Goal: Task Accomplishment & Management: Complete application form

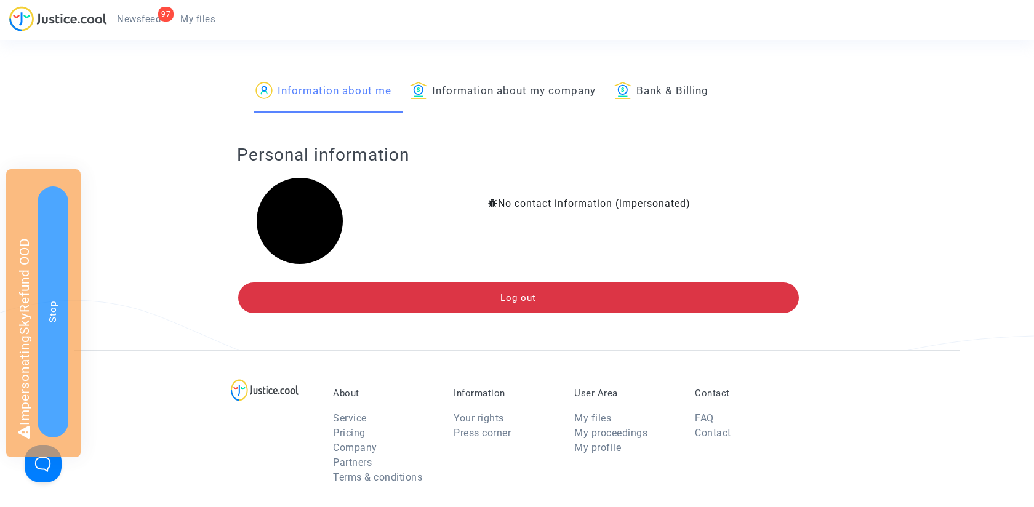
click at [511, 90] on link "Information about my company" at bounding box center [503, 92] width 186 height 42
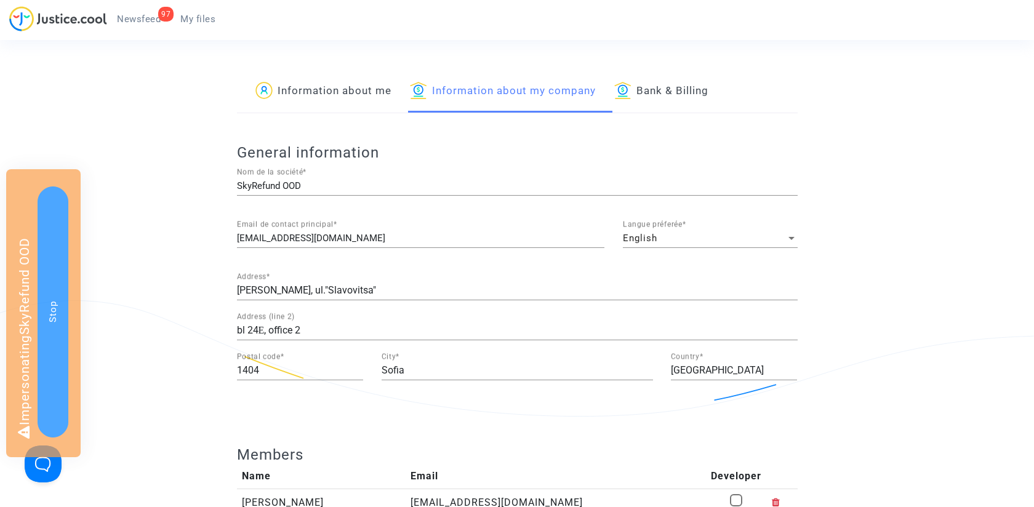
click at [686, 108] on link "Bank & Billing" at bounding box center [661, 92] width 94 height 42
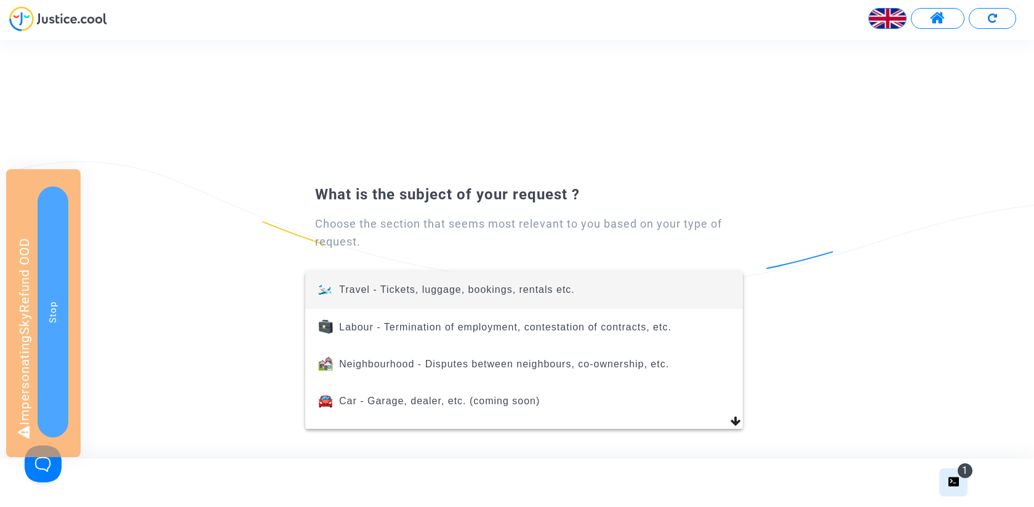
click at [883, 16] on div at bounding box center [517, 253] width 1034 height 507
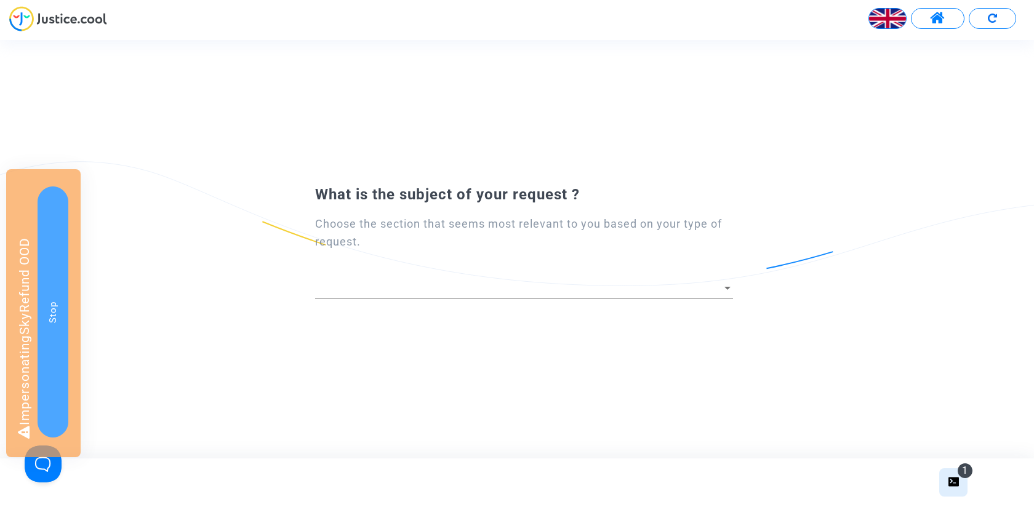
click at [885, 17] on img at bounding box center [887, 18] width 37 height 37
click at [839, 53] on img at bounding box center [835, 50] width 25 height 25
click at [58, 209] on button "Stop" at bounding box center [53, 311] width 31 height 251
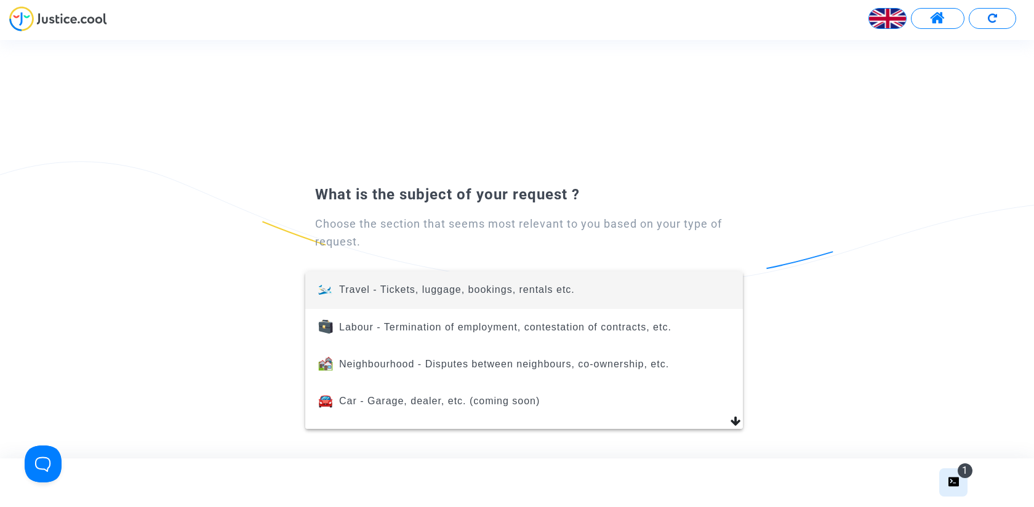
click at [883, 13] on div at bounding box center [517, 253] width 1034 height 507
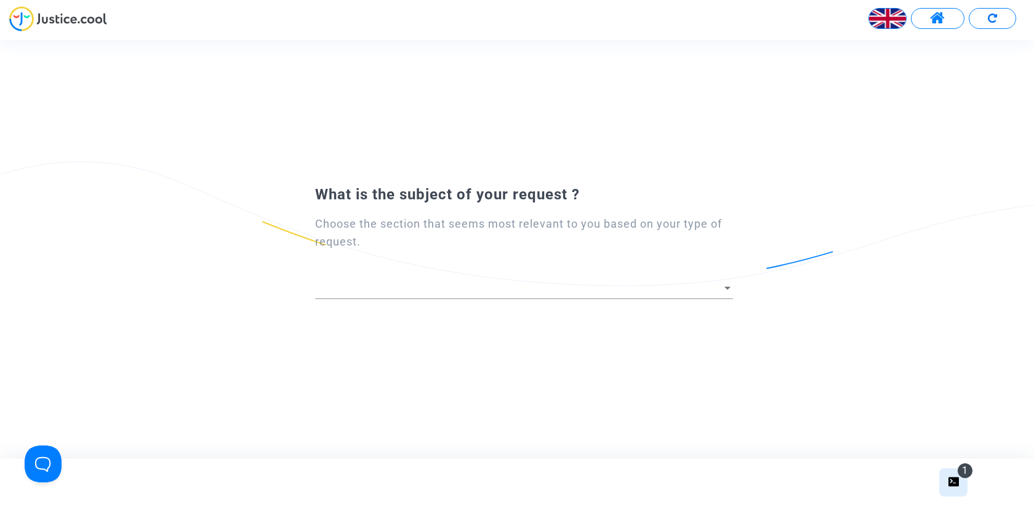
click at [885, 18] on img at bounding box center [887, 18] width 37 height 37
click at [866, 49] on div "Français" at bounding box center [856, 51] width 97 height 30
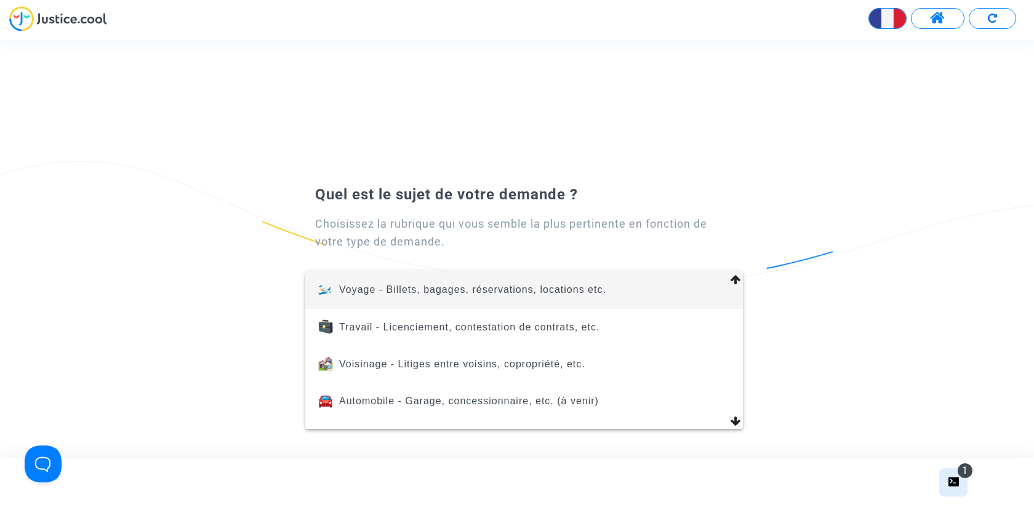
scroll to position [526, 0]
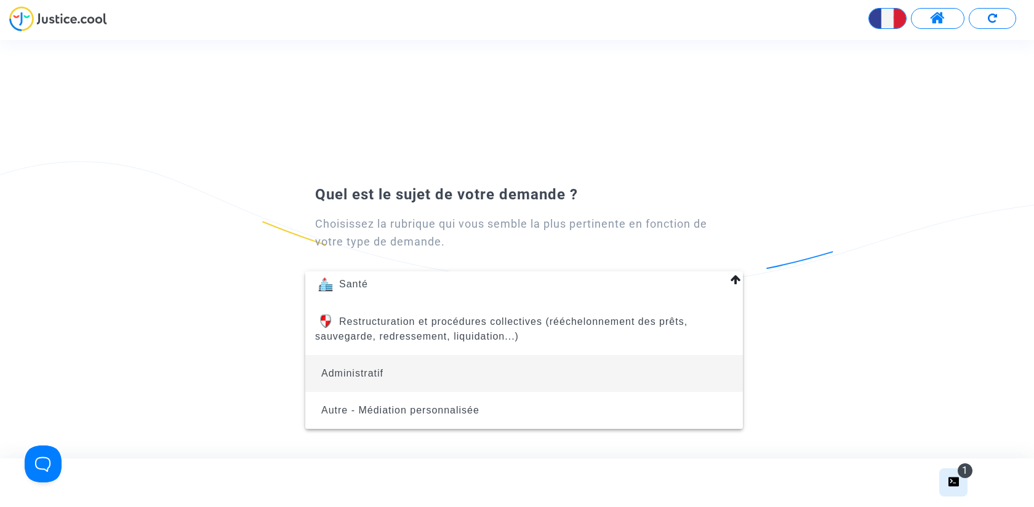
click at [437, 378] on span "Administratif" at bounding box center [524, 373] width 418 height 37
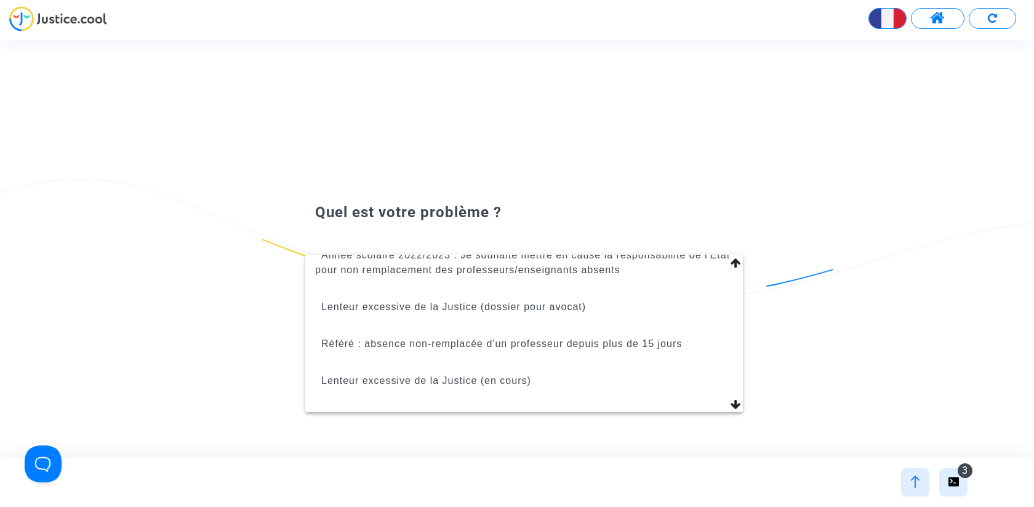
scroll to position [161, 0]
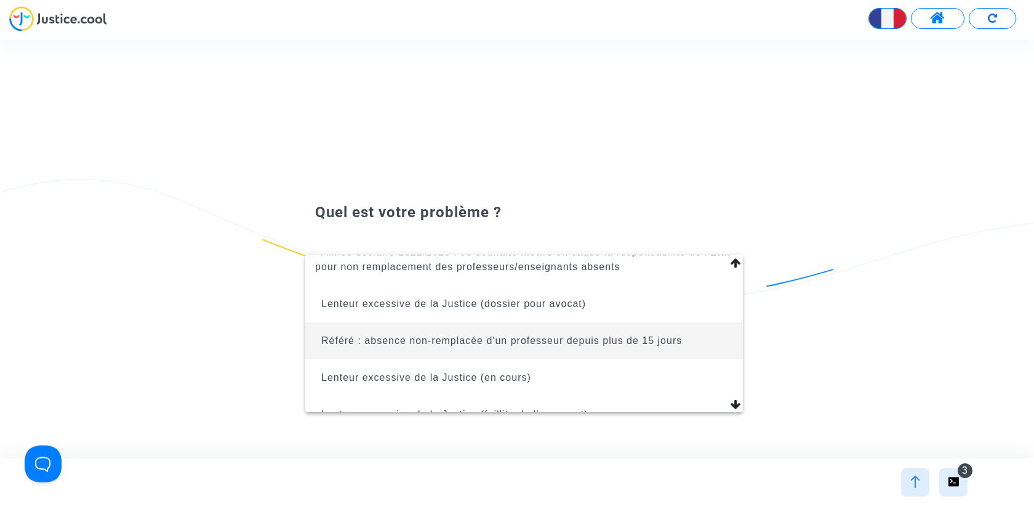
click at [508, 339] on span "Référé : absence non-remplacée d'un professeur depuis plus de 15 jours" at bounding box center [501, 340] width 361 height 10
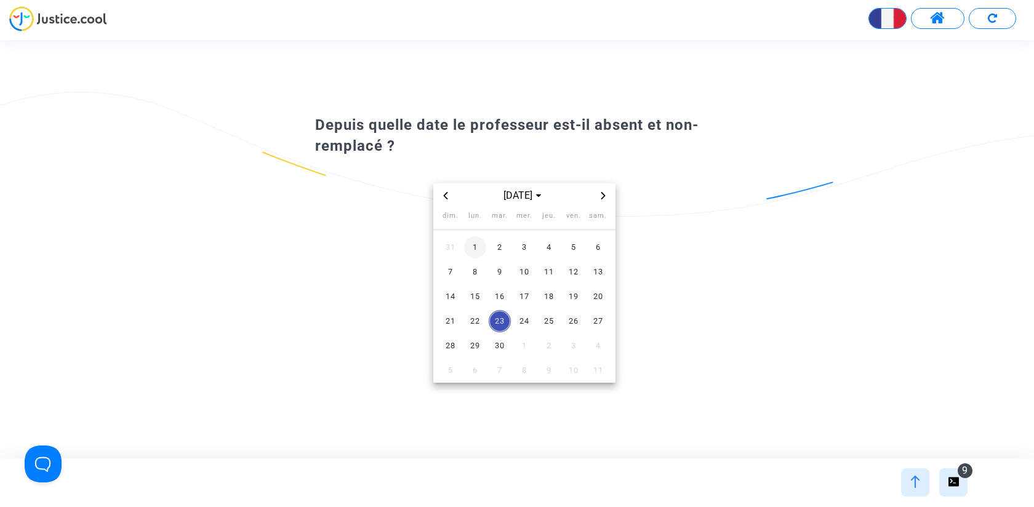
click at [478, 250] on span "1" at bounding box center [475, 247] width 22 height 22
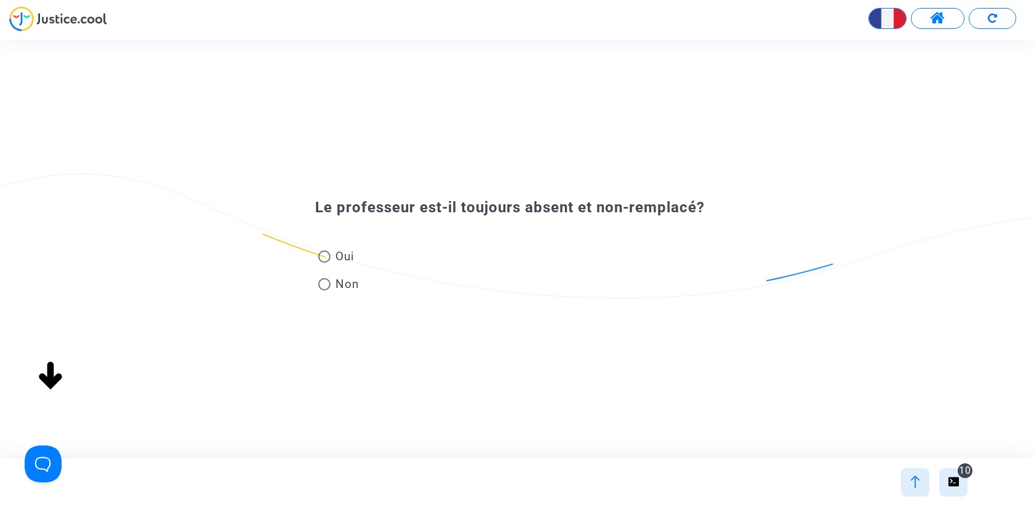
click at [329, 255] on span at bounding box center [324, 256] width 12 height 12
click at [324, 263] on input "Oui" at bounding box center [324, 263] width 1 height 1
radio input "true"
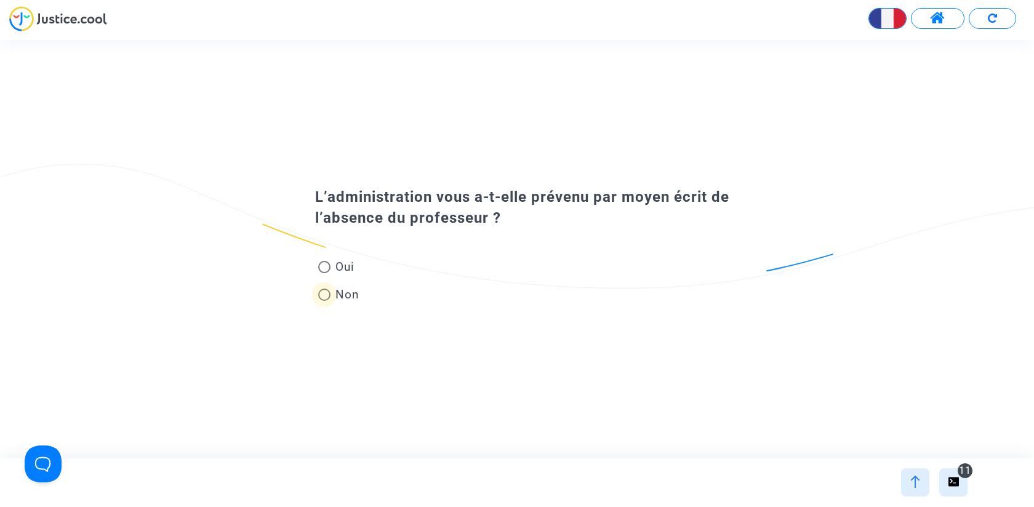
click at [332, 294] on span "Non" at bounding box center [344, 294] width 29 height 17
click at [324, 301] on input "Non" at bounding box center [324, 301] width 1 height 1
radio input "true"
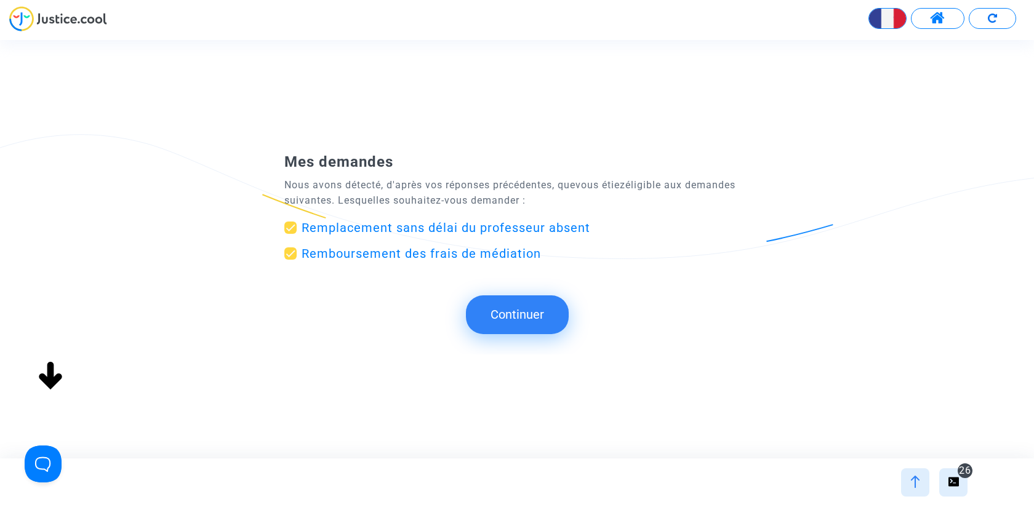
click at [511, 316] on button "Continuer" at bounding box center [517, 314] width 103 height 38
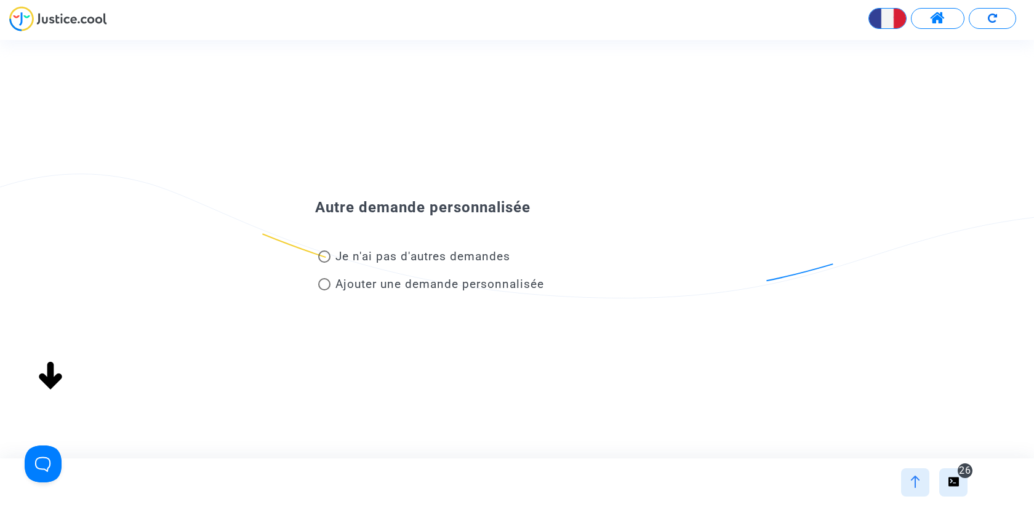
click at [434, 262] on span "Je n'ai pas d'autres demandes" at bounding box center [422, 256] width 175 height 14
click at [324, 263] on input "Je n'ai pas d'autres demandes" at bounding box center [324, 263] width 1 height 1
radio input "true"
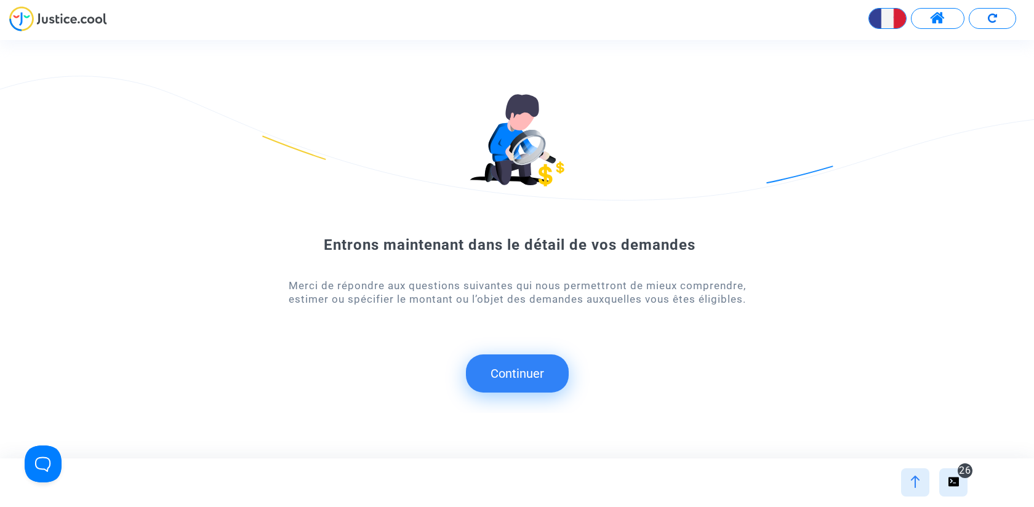
click at [523, 375] on button "Continuer" at bounding box center [517, 373] width 103 height 38
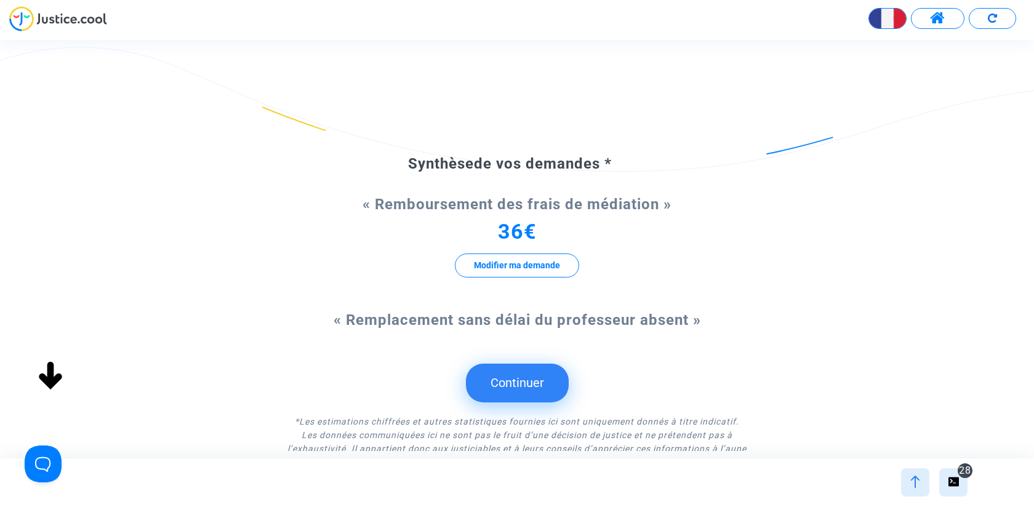
click at [521, 384] on button "Continuer" at bounding box center [517, 383] width 103 height 38
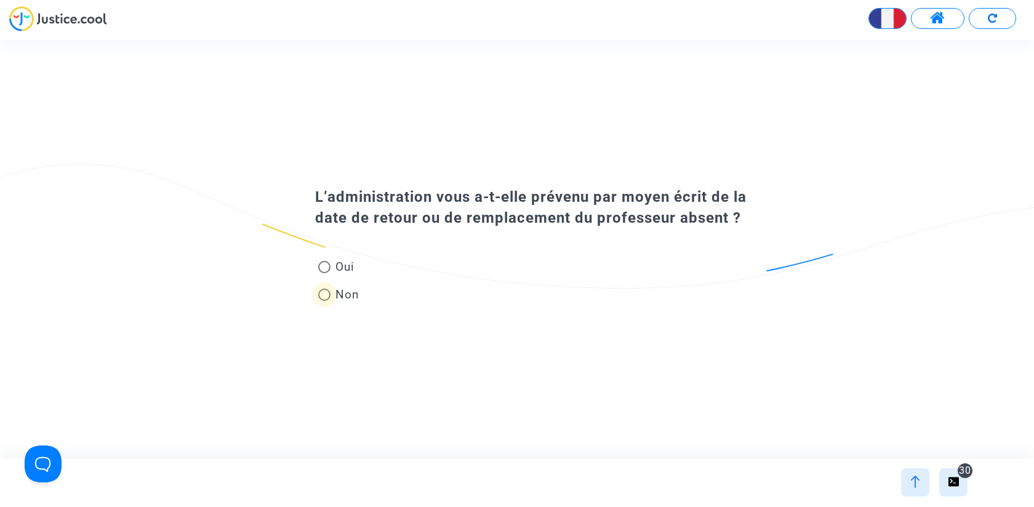
click at [330, 290] on span "Non" at bounding box center [344, 294] width 29 height 17
click at [324, 301] on input "Non" at bounding box center [324, 301] width 1 height 1
radio input "true"
click at [323, 294] on span at bounding box center [324, 295] width 12 height 12
click at [324, 301] on input "Non" at bounding box center [324, 301] width 1 height 1
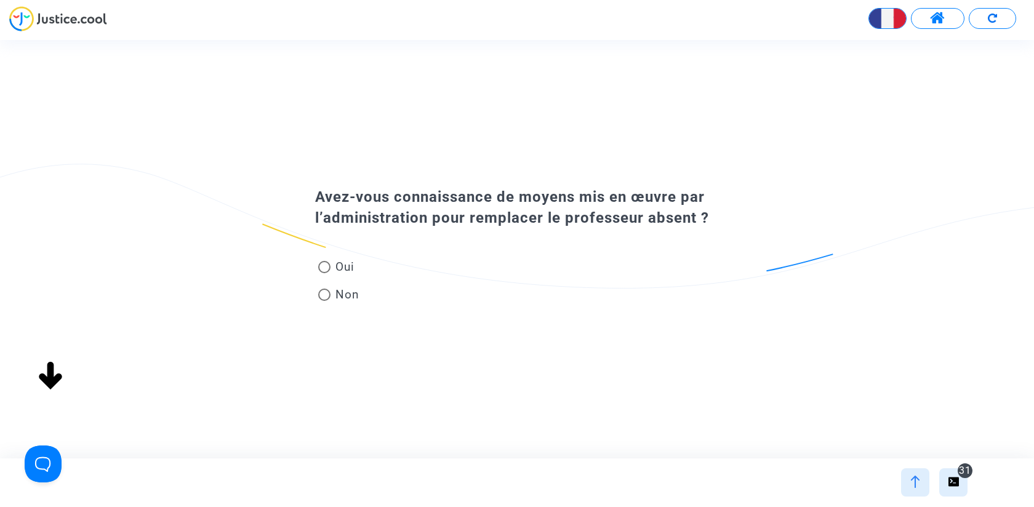
radio input "true"
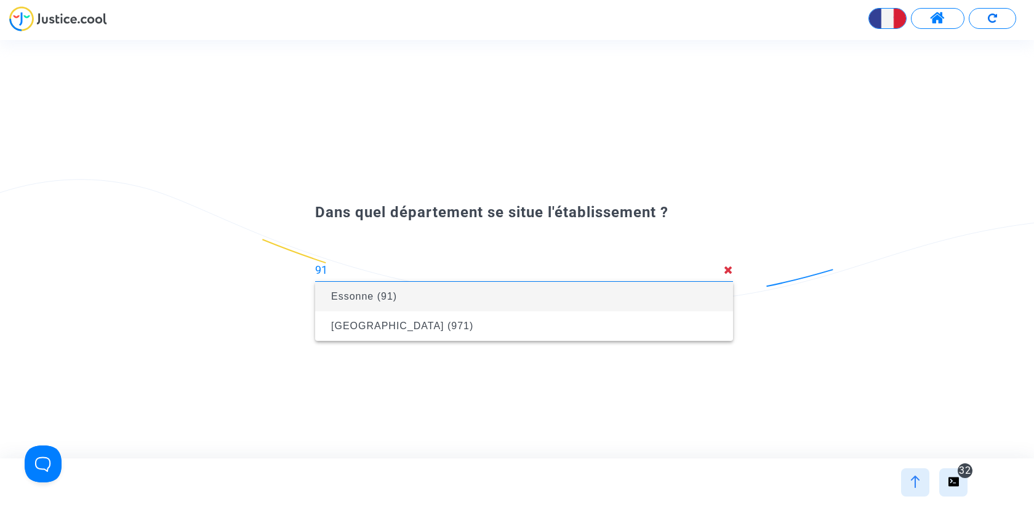
click at [399, 296] on span "Essonne (91)" at bounding box center [524, 296] width 398 height 34
type input "Essonne (91)"
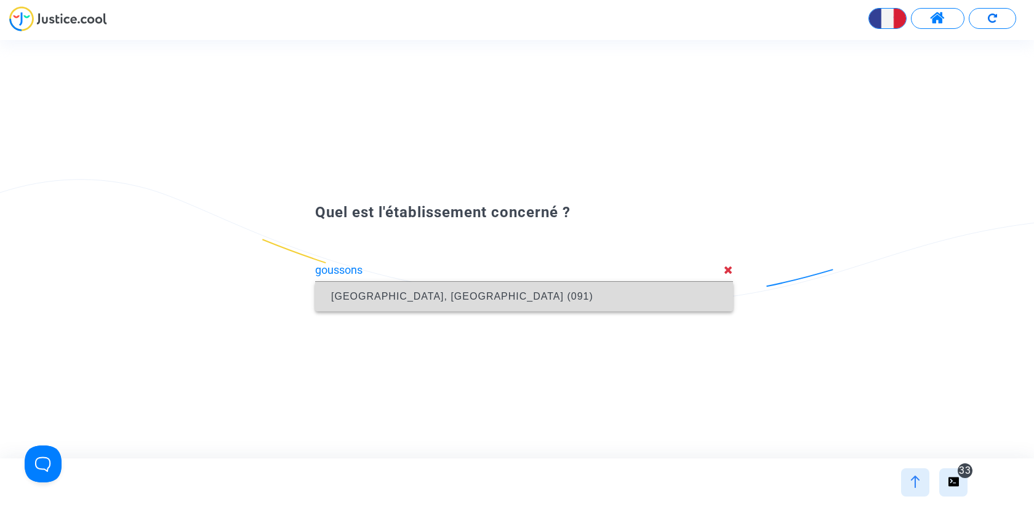
click at [507, 296] on span "Collège Les Goussons, Gif-sur-Yvette (091)" at bounding box center [462, 296] width 262 height 10
type input "Collège Les Goussons, Gif-sur-Yvette (091)"
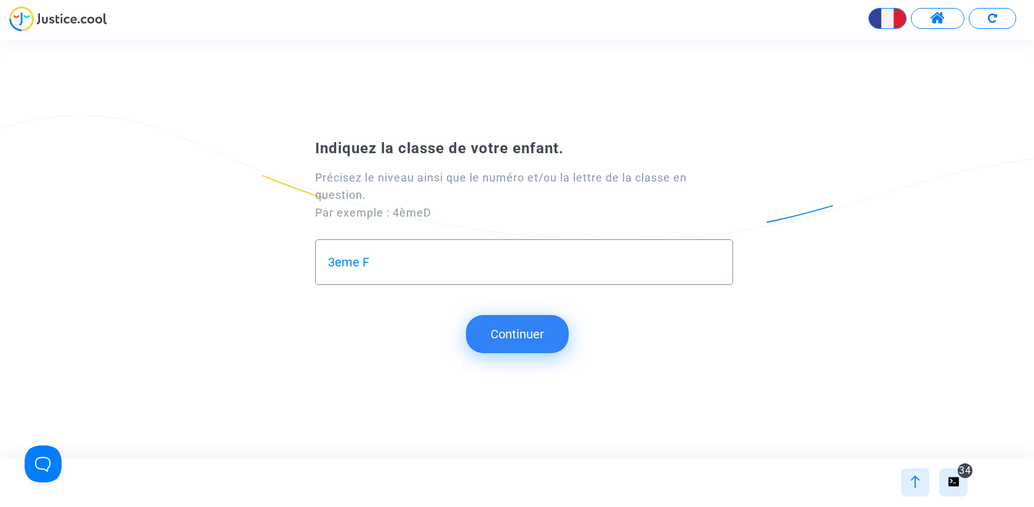
type input "3eme F"
click at [515, 327] on button "Continuer" at bounding box center [517, 334] width 103 height 38
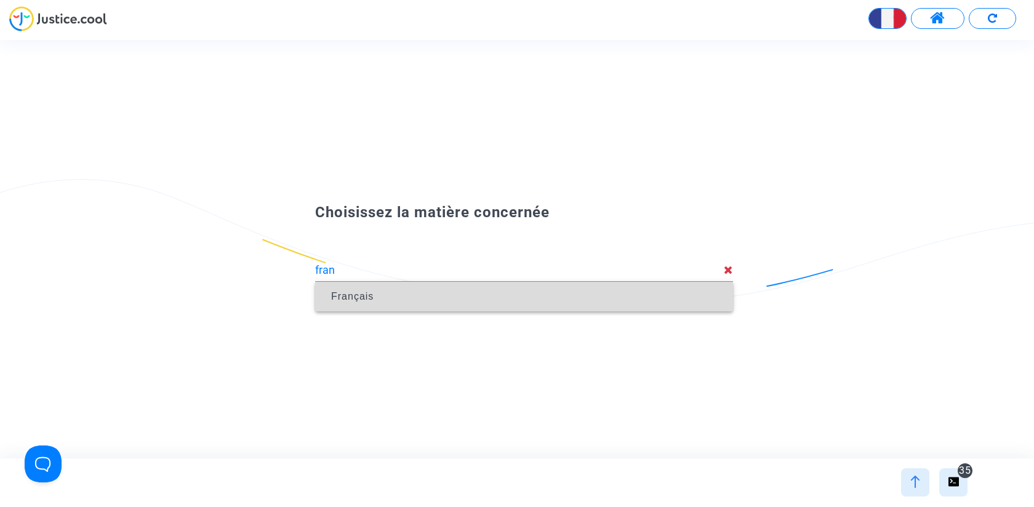
click at [344, 302] on span "Français" at bounding box center [352, 296] width 42 height 10
type input "Français"
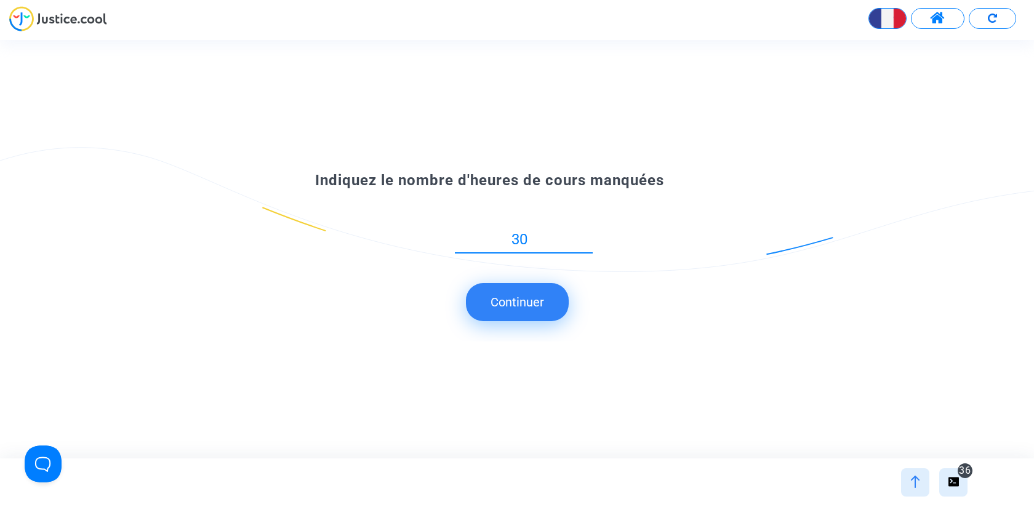
type input "30"
click at [516, 310] on button "Continuer" at bounding box center [517, 302] width 103 height 38
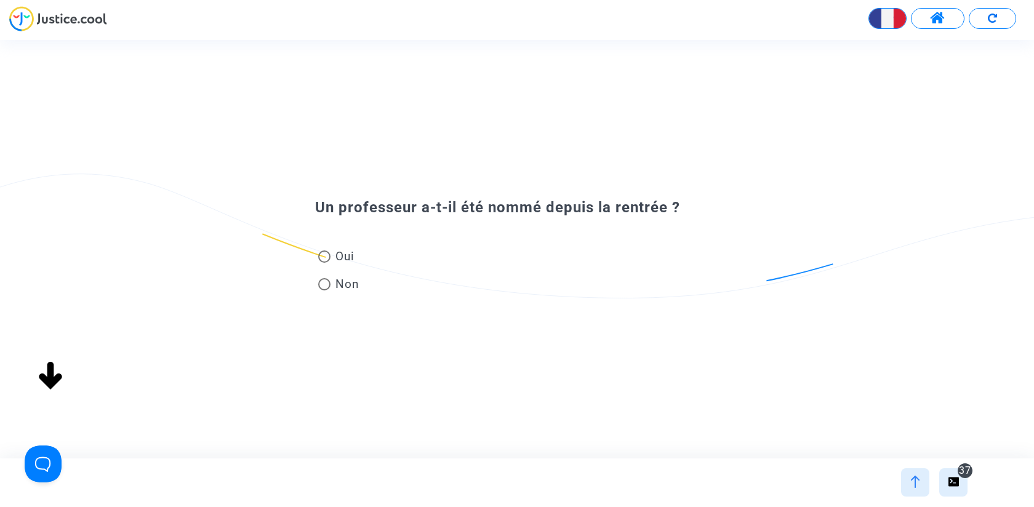
click at [341, 255] on span "Oui" at bounding box center [342, 256] width 24 height 17
click at [324, 263] on input "Oui" at bounding box center [324, 263] width 1 height 1
radio input "true"
